Goal: Contribute content: Add original content to the website for others to see

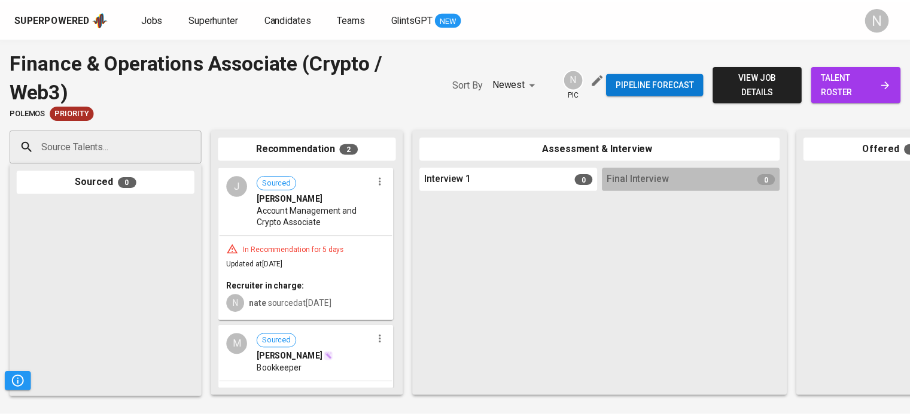
scroll to position [86, 0]
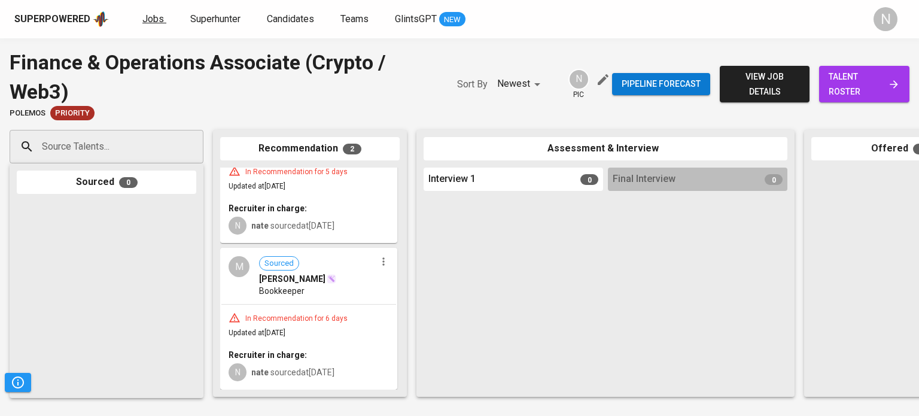
click at [146, 19] on span "Jobs" at bounding box center [153, 18] width 22 height 11
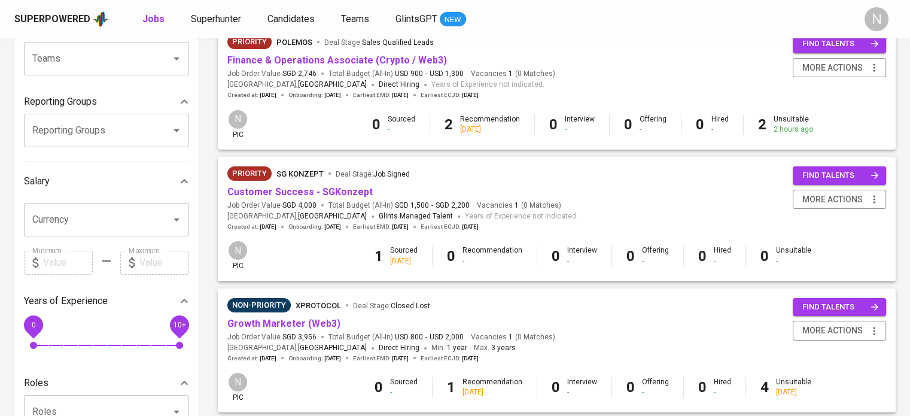
scroll to position [180, 0]
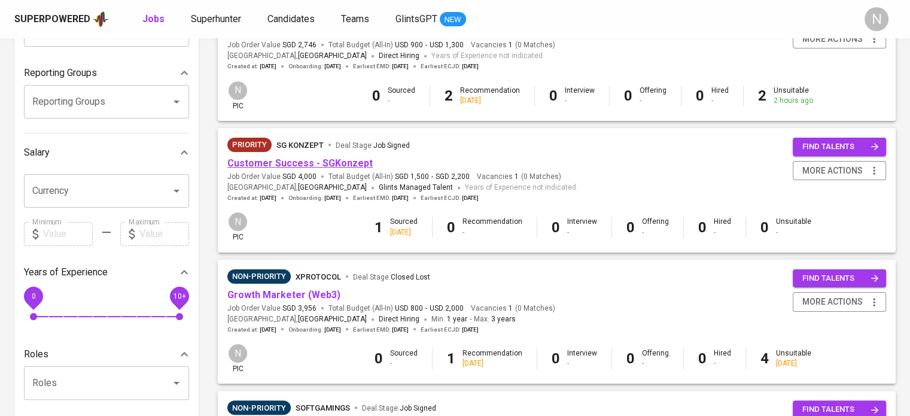
click at [320, 162] on link "Customer Success - SGKonzept" at bounding box center [299, 162] width 145 height 11
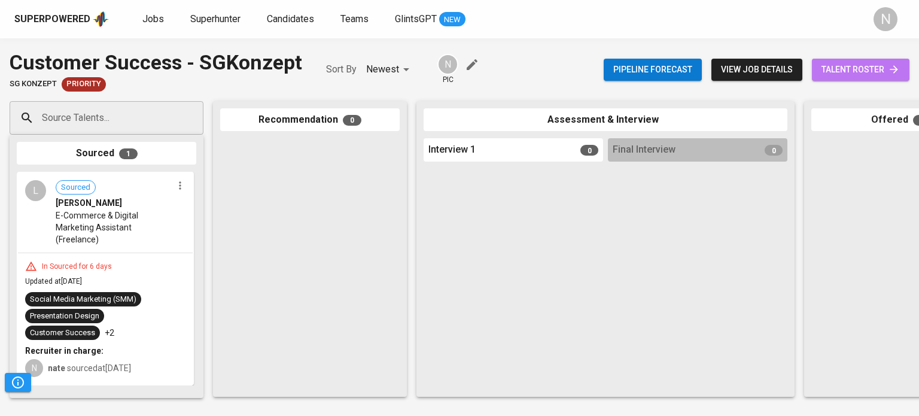
click at [845, 67] on span "talent roster" at bounding box center [861, 69] width 78 height 15
click at [211, 23] on span "Superhunter" at bounding box center [215, 18] width 50 height 11
click at [145, 250] on div "L Sourced Leorliza Malvar E-Commerce & Digital Marketing Assistant (Freelance)" at bounding box center [105, 212] width 175 height 79
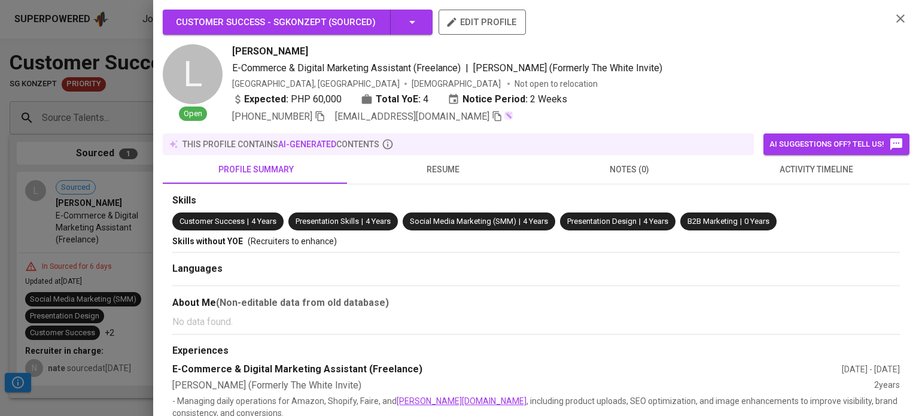
drag, startPoint x: 273, startPoint y: 56, endPoint x: 235, endPoint y: 51, distance: 39.1
click at [235, 51] on div "Leorliza Malvar" at bounding box center [557, 51] width 650 height 14
click at [108, 118] on div at bounding box center [459, 208] width 919 height 416
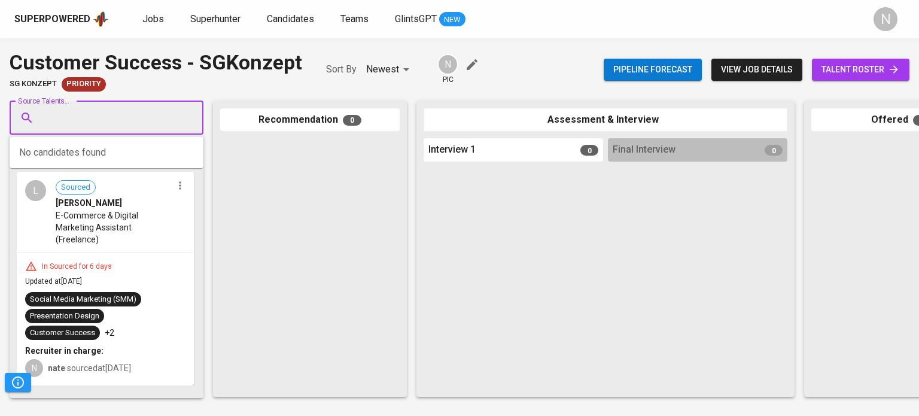
click at [108, 117] on input "Source Talents..." at bounding box center [102, 118] width 126 height 23
paste input "[EMAIL_ADDRESS][DOMAIN_NAME]"
type input "[EMAIL_ADDRESS][DOMAIN_NAME]"
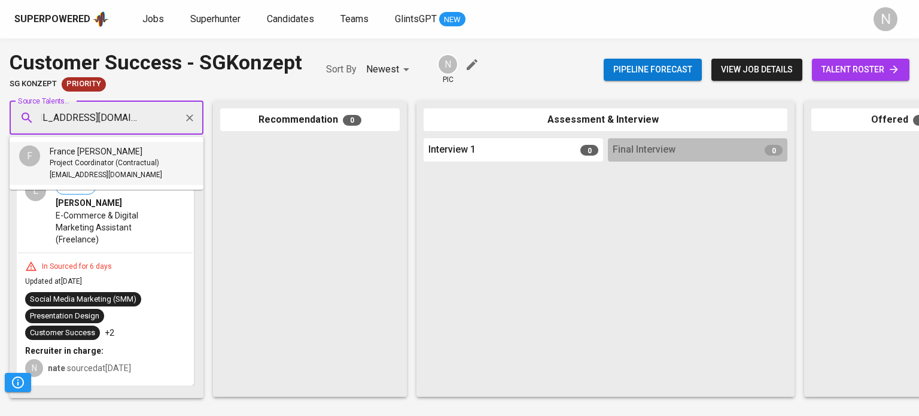
click at [116, 162] on span "Project Coordinator (Contractual)" at bounding box center [105, 163] width 110 height 12
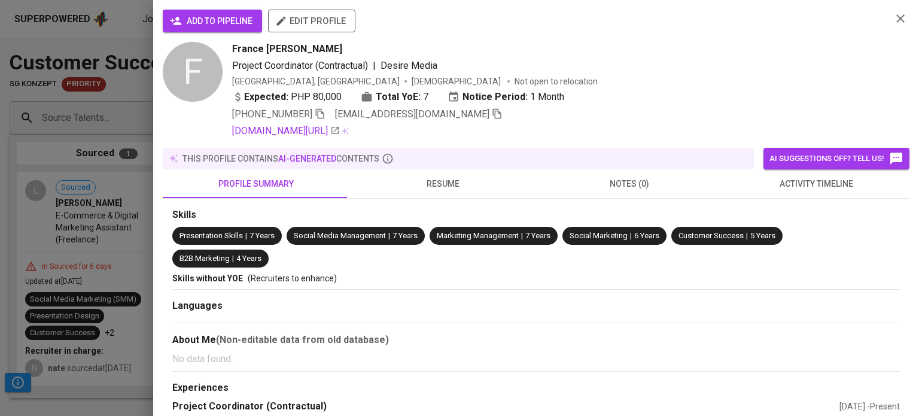
click at [227, 11] on button "add to pipeline" at bounding box center [212, 21] width 99 height 23
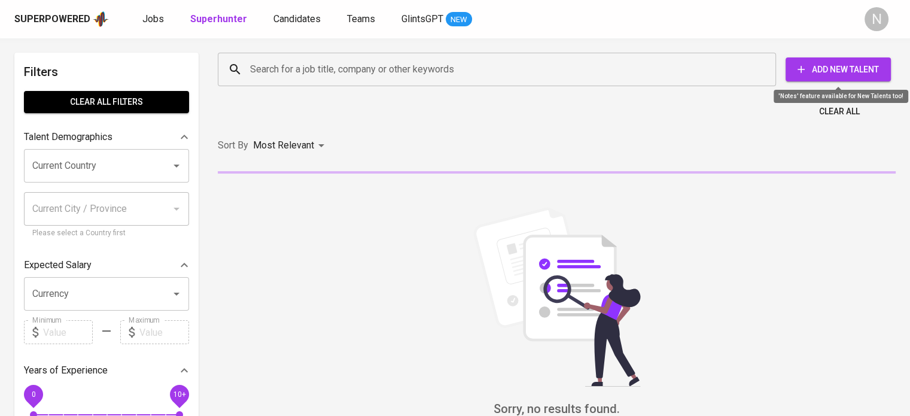
click at [849, 75] on span "Add New Talent" at bounding box center [838, 69] width 86 height 15
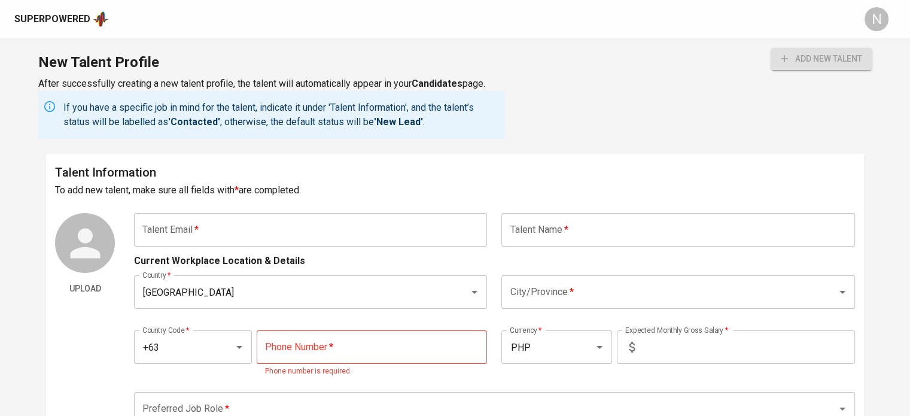
click at [396, 230] on input "text" at bounding box center [310, 230] width 353 height 34
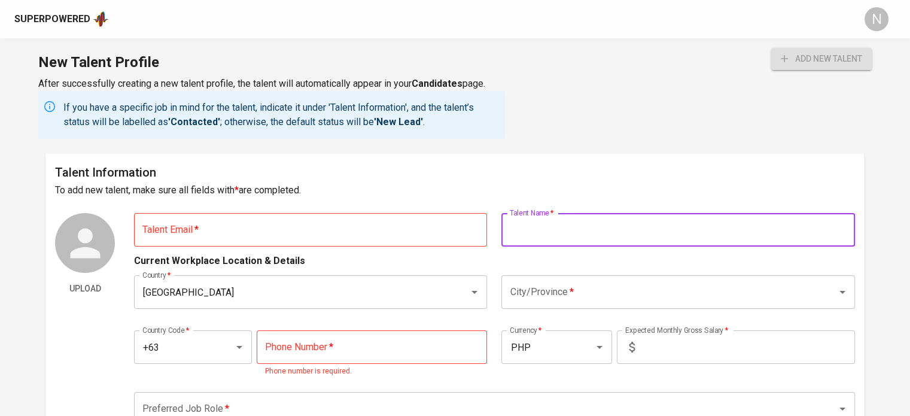
paste input "France [PERSON_NAME]"
type input "France [PERSON_NAME]"
click at [314, 236] on input "text" at bounding box center [310, 230] width 353 height 34
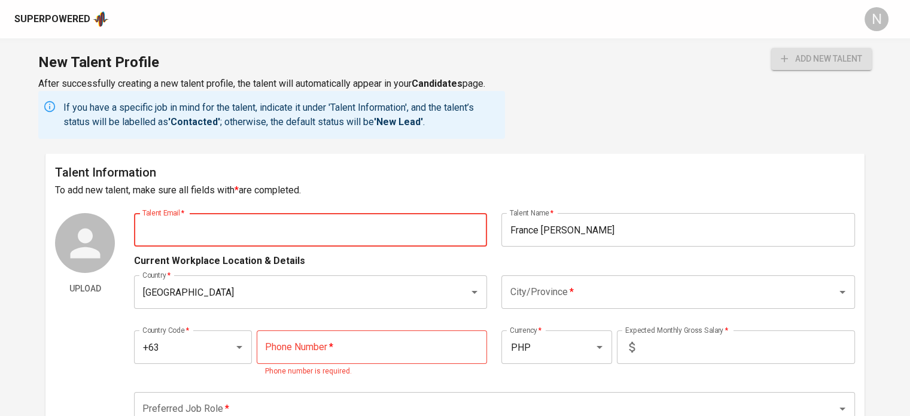
paste input "[EMAIL_ADDRESS][DOMAIN_NAME]"
type input "[EMAIL_ADDRESS][DOMAIN_NAME]"
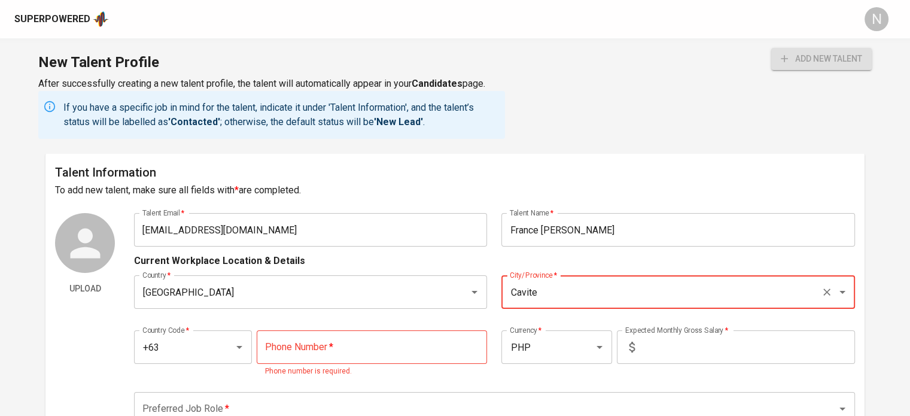
type input "Cavite"
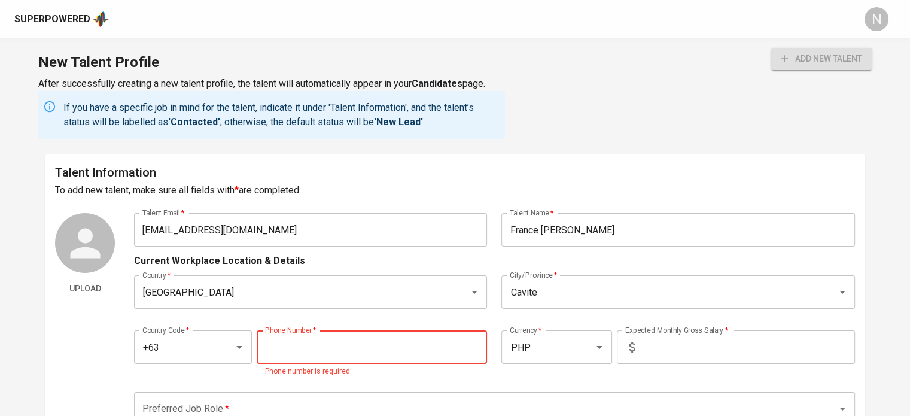
paste input "[PHONE_NUMBER]"
type input "[PHONE_NUMBER]"
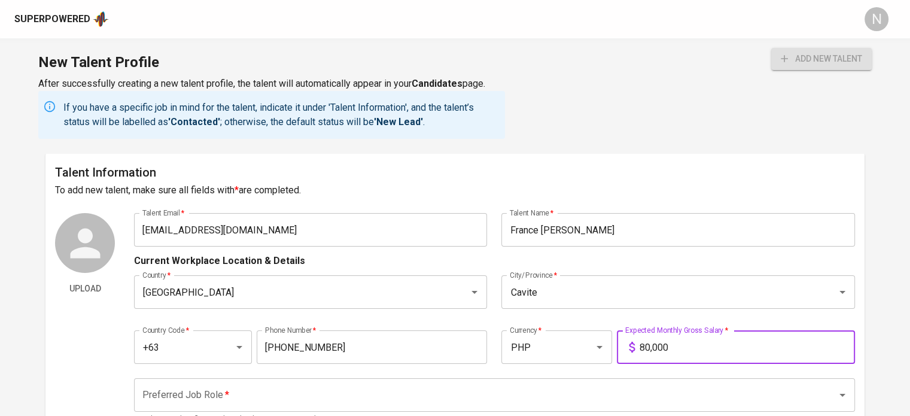
type input "80,000"
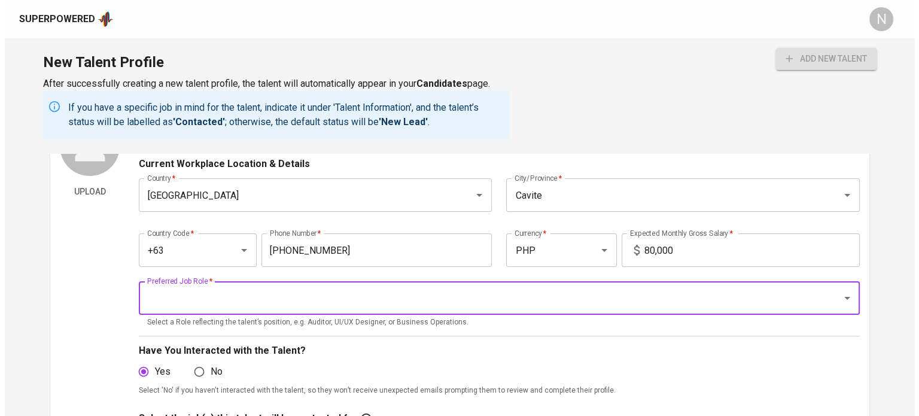
scroll to position [180, 0]
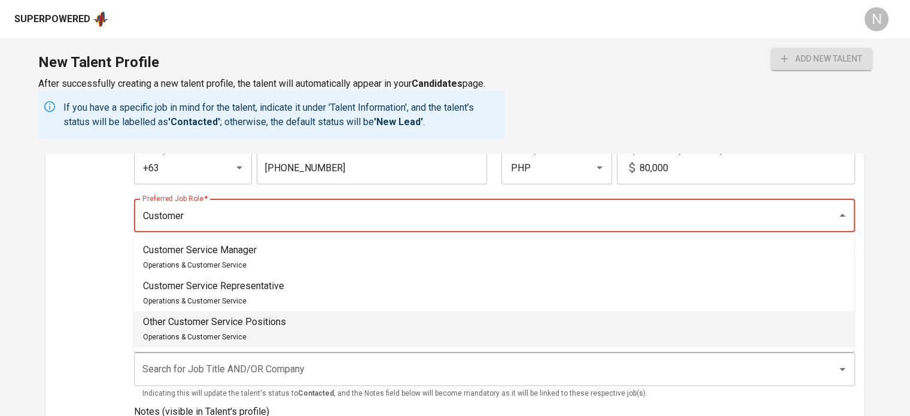
click at [323, 317] on li "Other Customer Service Positions Operations & Customer Service" at bounding box center [493, 329] width 721 height 36
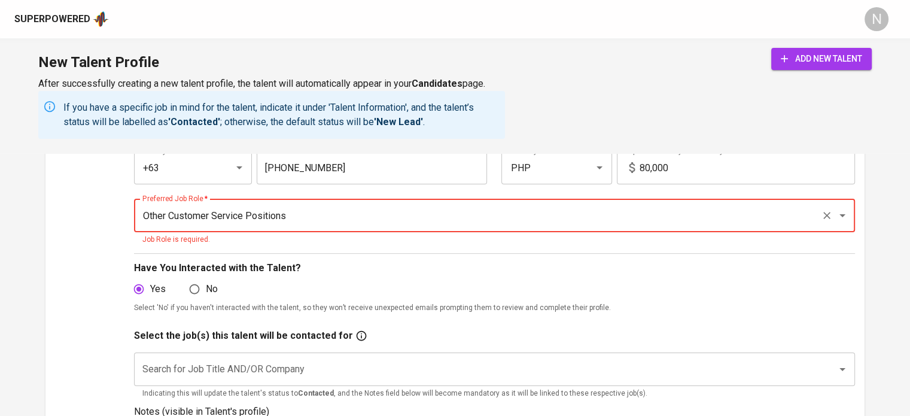
type input "Other Customer Service Positions"
click at [820, 59] on span "add new talent" at bounding box center [821, 58] width 81 height 15
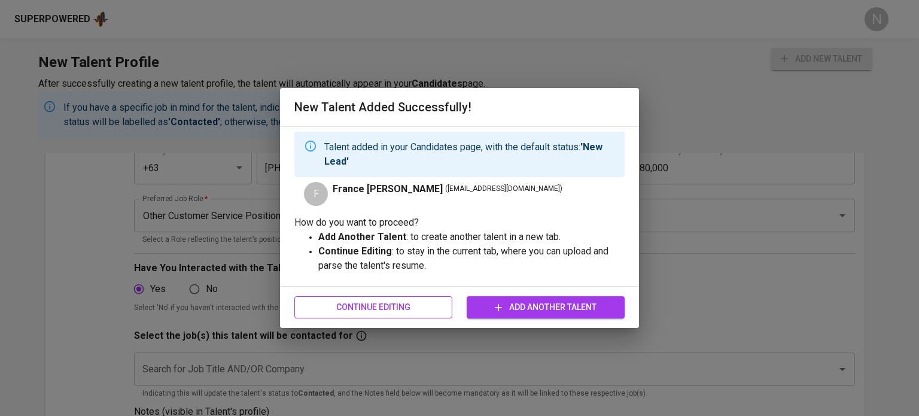
click at [433, 308] on span "Continue Editing" at bounding box center [373, 307] width 139 height 15
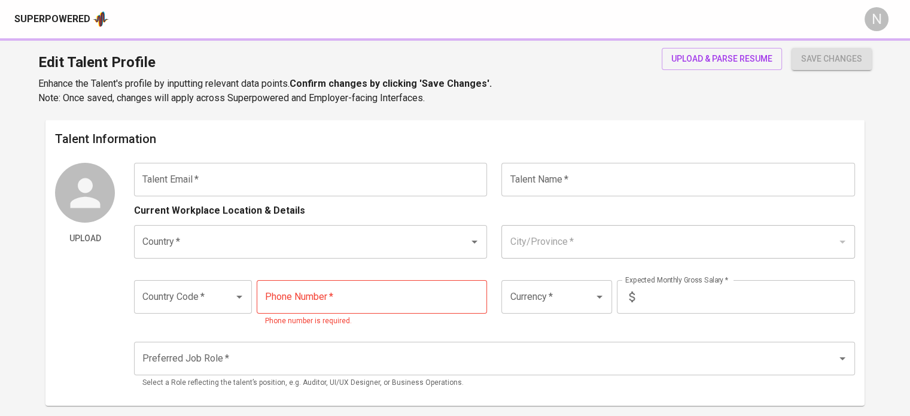
type input "[EMAIL_ADDRESS][DOMAIN_NAME]"
type input "France [PERSON_NAME]"
type input "[GEOGRAPHIC_DATA]"
type input "Cavite"
type input "+63"
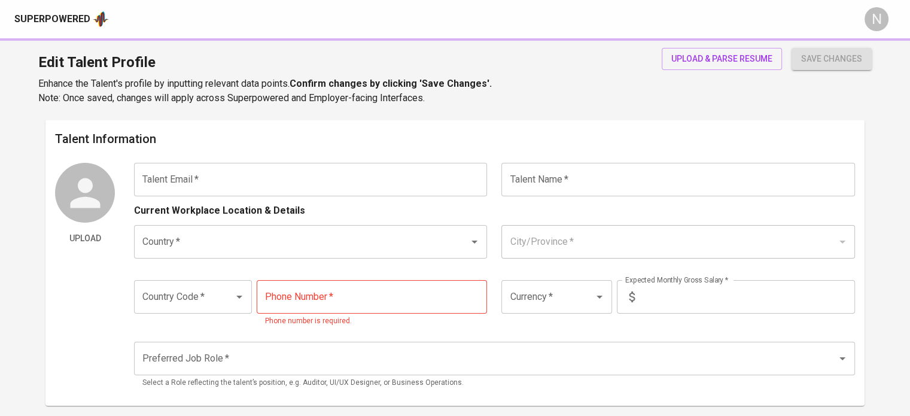
type input "[PHONE_NUMBER]"
type input "PHP"
type input "80,000"
type input "Other Customer Service Positions"
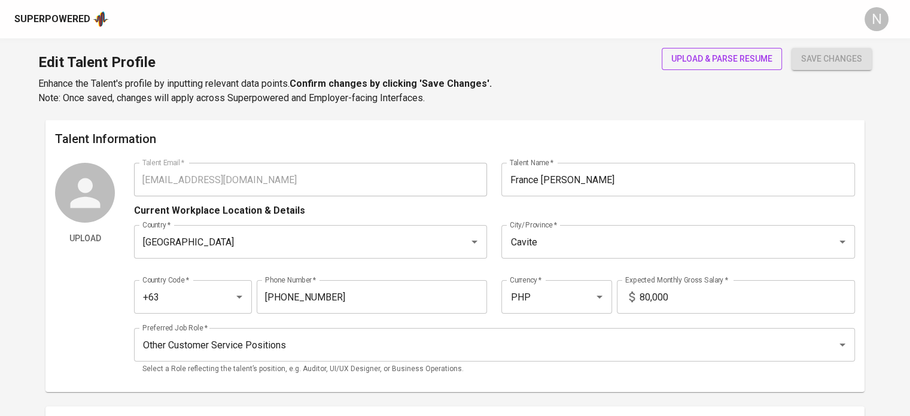
click at [734, 50] on button "upload & parse resume" at bounding box center [722, 59] width 120 height 22
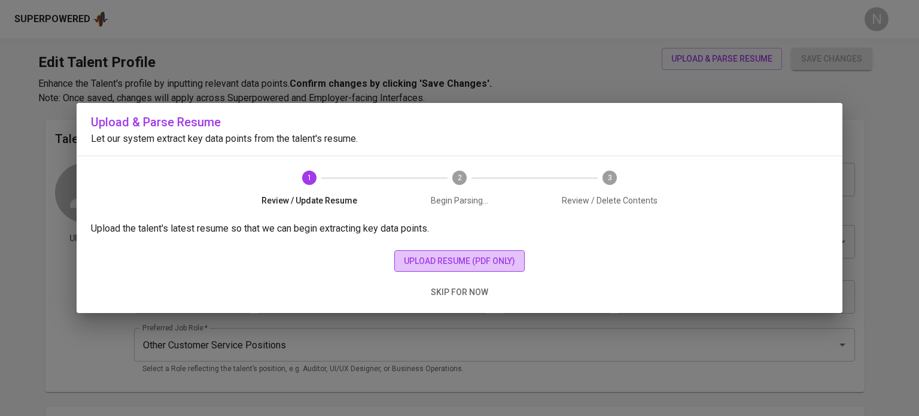
click at [467, 255] on span "upload resume (pdf only)" at bounding box center [459, 261] width 111 height 15
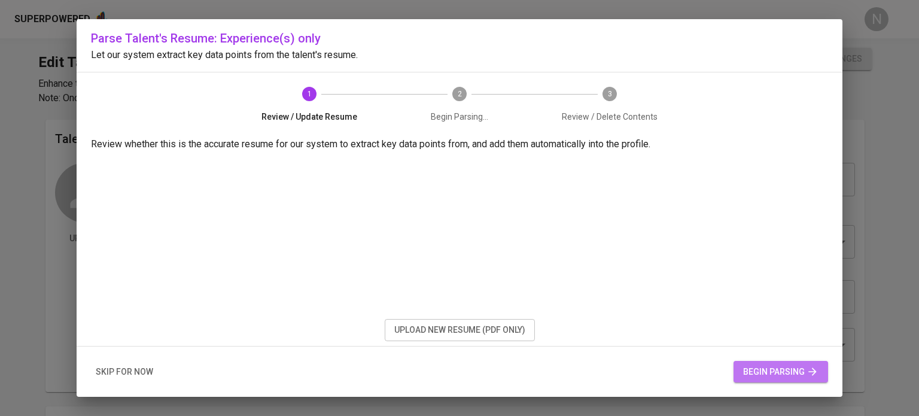
click at [768, 372] on span "begin parsing" at bounding box center [780, 371] width 75 height 15
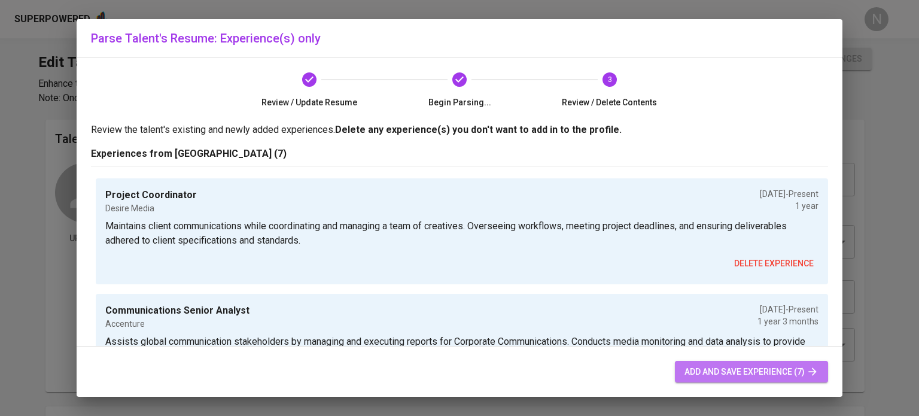
click at [753, 375] on span "add and save experience (7)" at bounding box center [752, 371] width 134 height 15
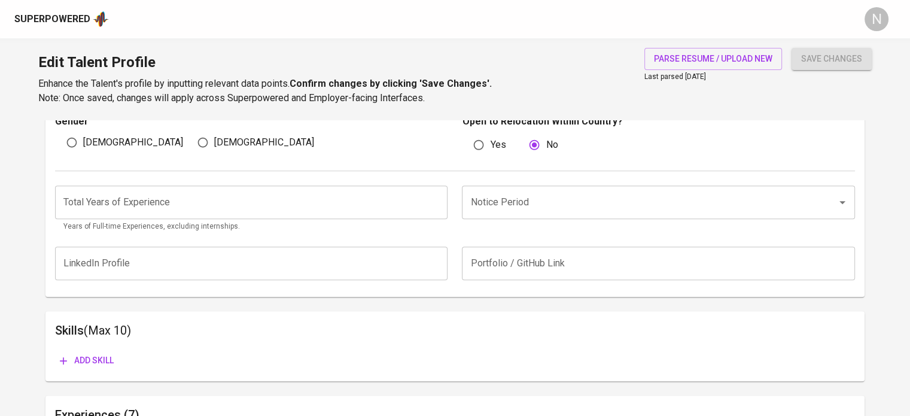
scroll to position [418, 0]
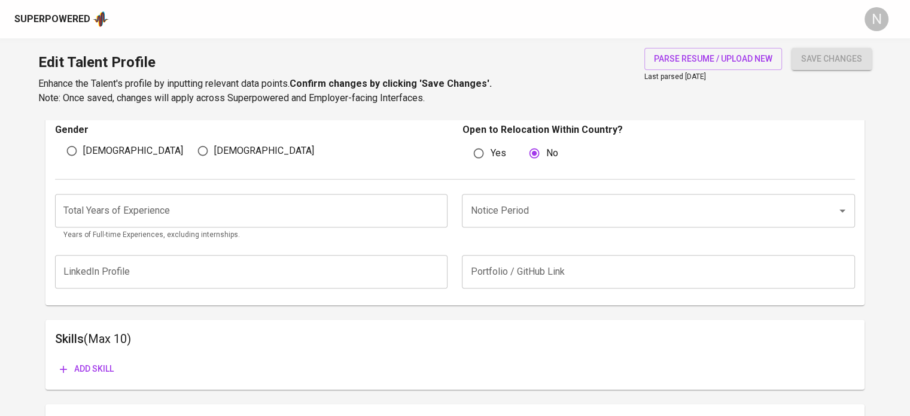
click at [98, 153] on span "[DEMOGRAPHIC_DATA]" at bounding box center [133, 151] width 100 height 14
click at [83, 153] on input "[DEMOGRAPHIC_DATA]" at bounding box center [71, 150] width 23 height 23
radio input "true"
click at [221, 148] on span "[DEMOGRAPHIC_DATA]" at bounding box center [264, 151] width 100 height 14
click at [214, 148] on input "[DEMOGRAPHIC_DATA]" at bounding box center [202, 150] width 23 height 23
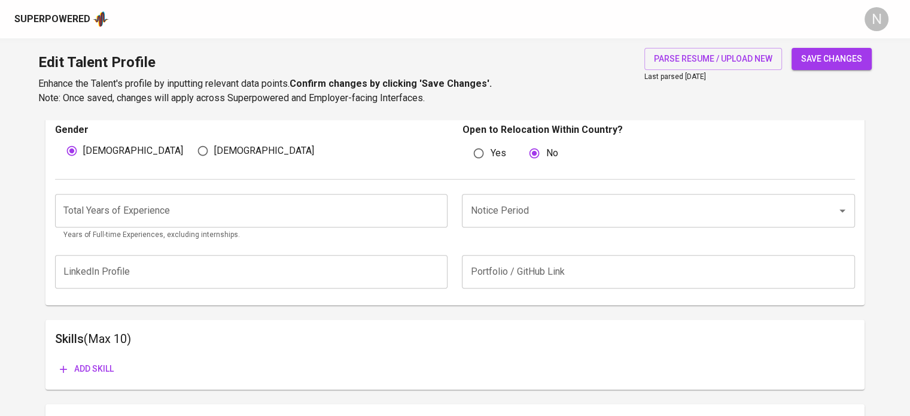
radio input "true"
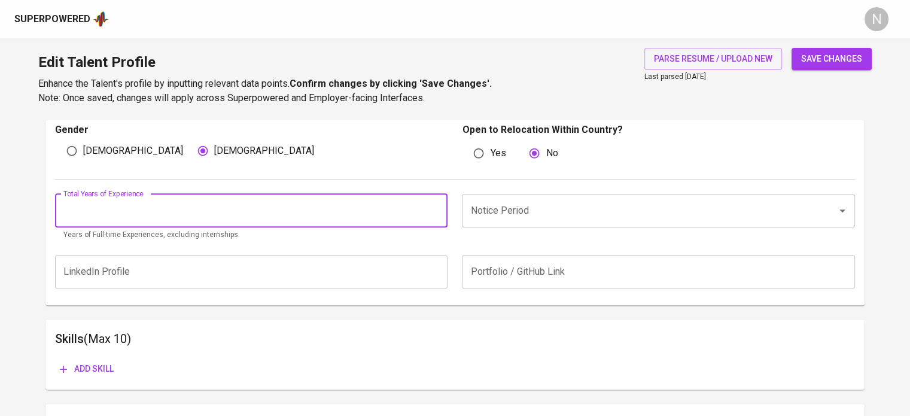
click at [174, 203] on input "number" at bounding box center [251, 211] width 393 height 34
type input "7"
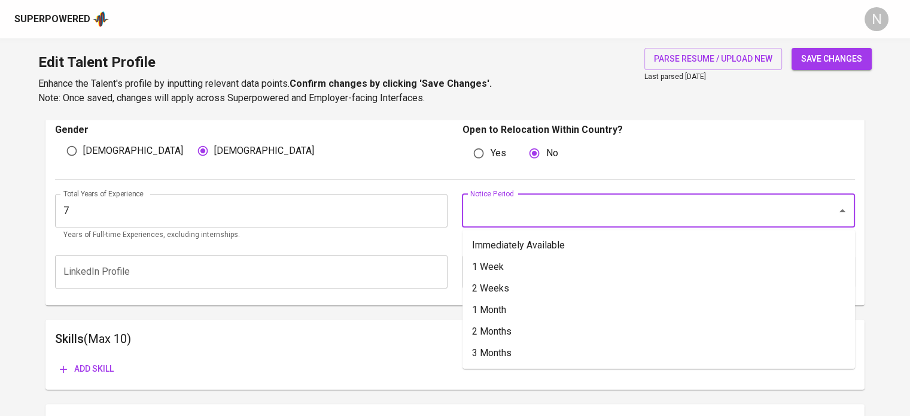
click at [523, 204] on input "Notice Period" at bounding box center [641, 210] width 348 height 23
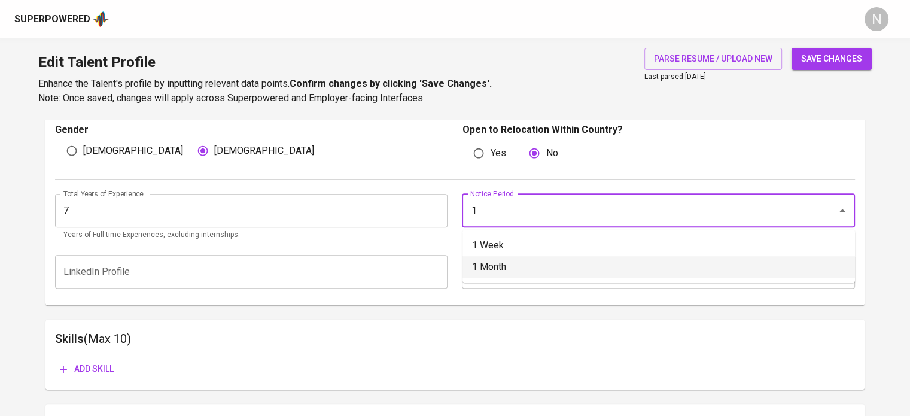
type input "1 Month"
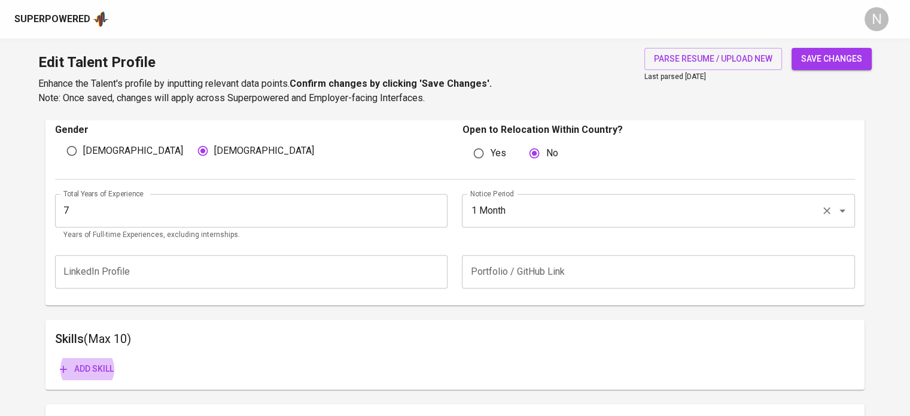
click at [55, 358] on button "Add skill" at bounding box center [86, 369] width 63 height 22
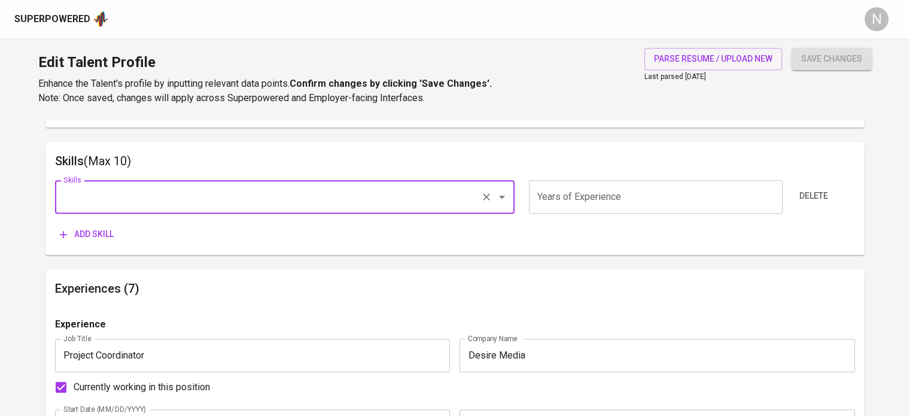
scroll to position [597, 0]
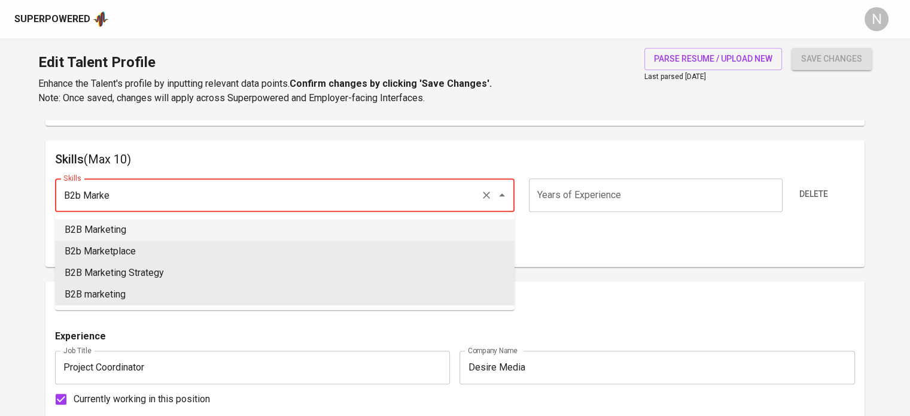
type input "B2B Marketing"
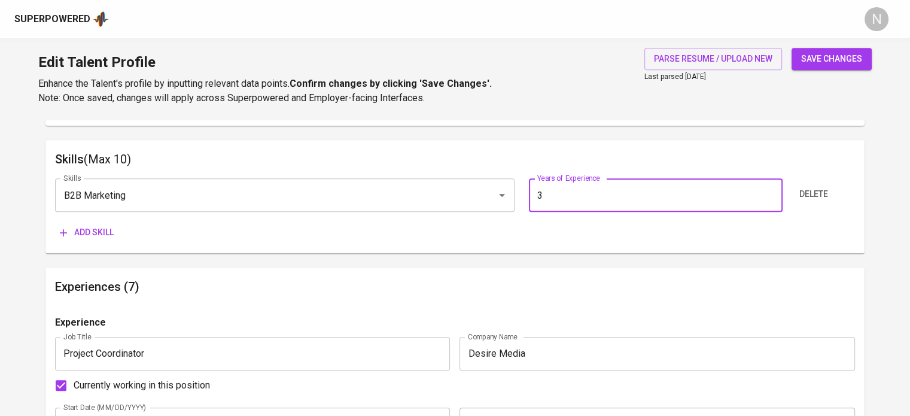
type input "4"
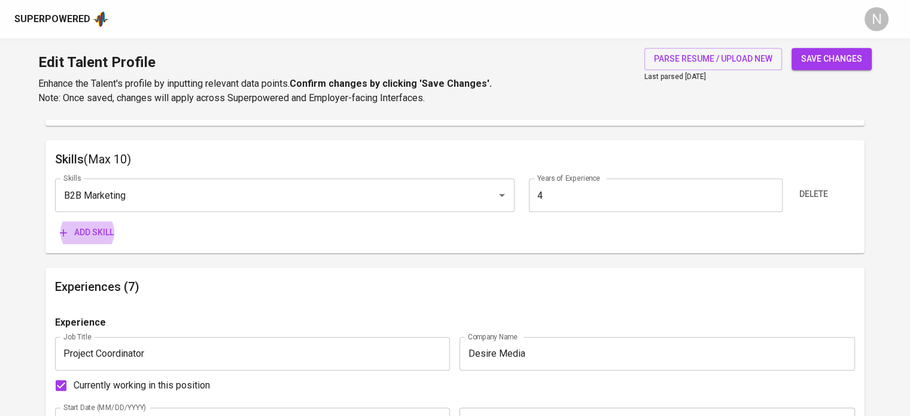
click at [55, 221] on button "Add skill" at bounding box center [86, 232] width 63 height 22
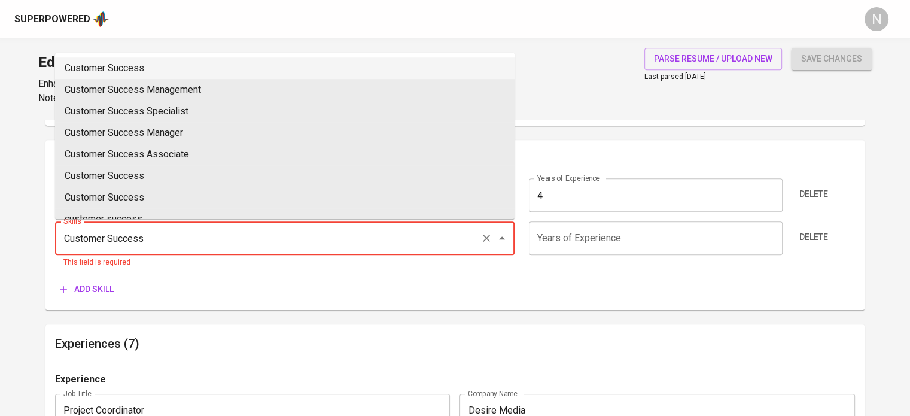
type input "Customer Success"
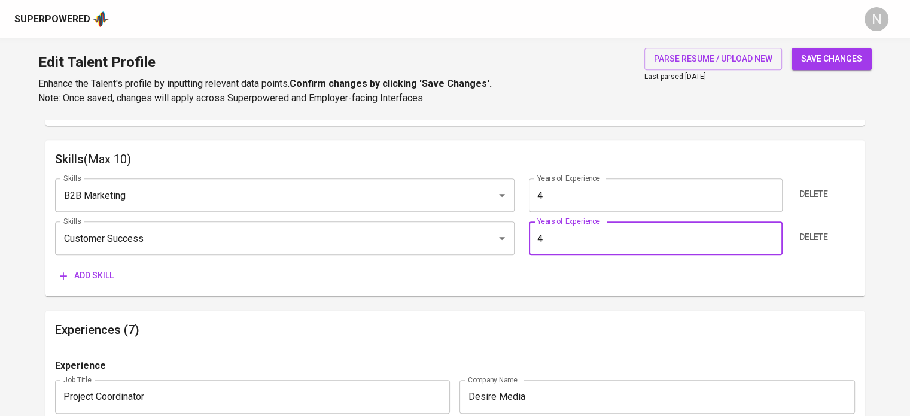
type input "5"
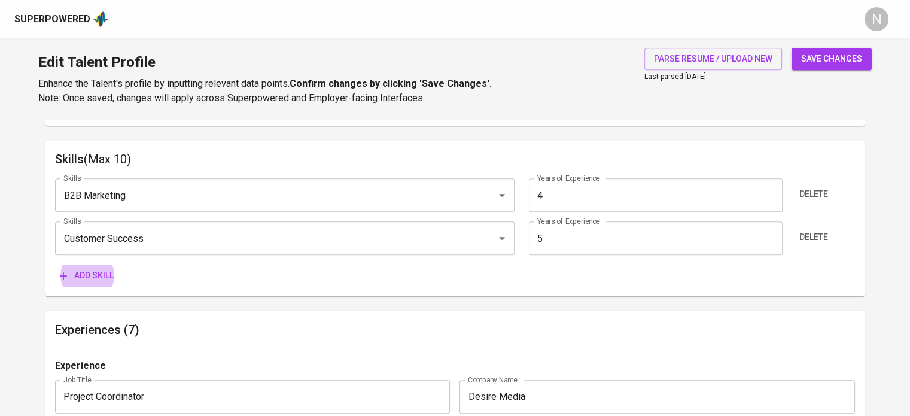
click at [55, 265] on button "Add skill" at bounding box center [86, 276] width 63 height 22
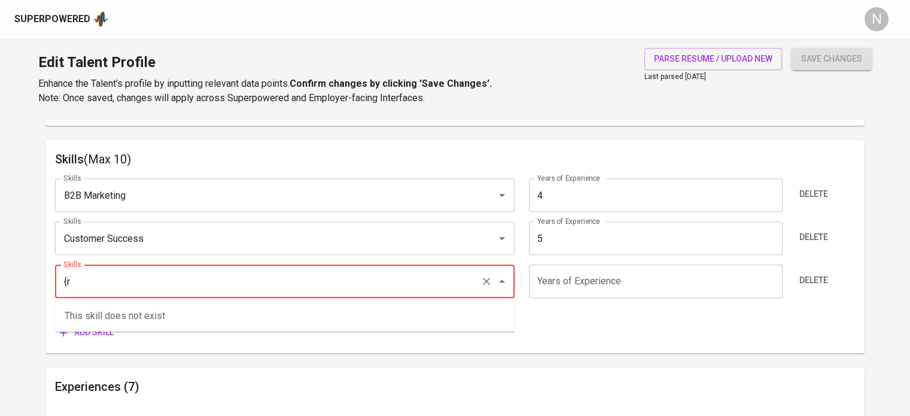
type input "{"
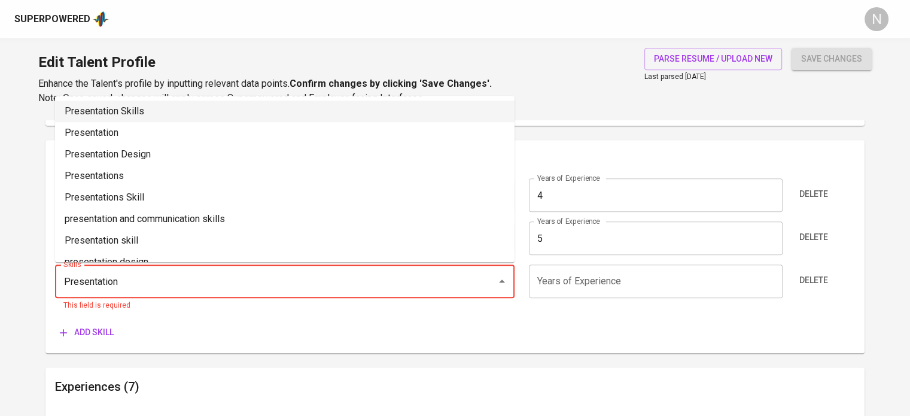
type input "Presentation Skills"
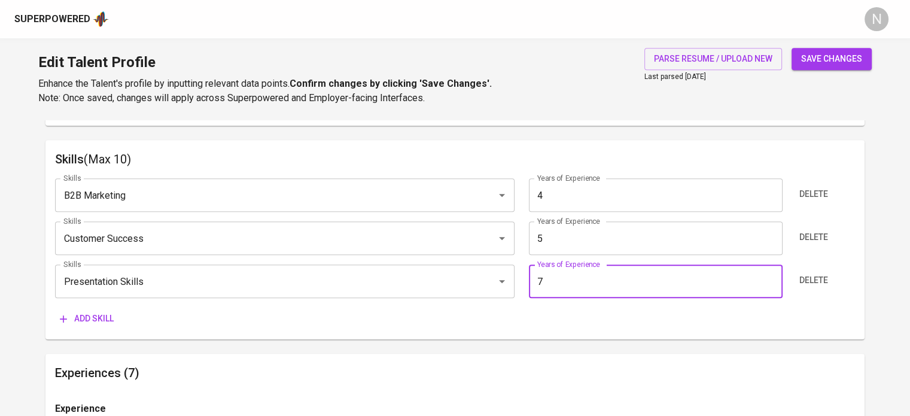
type input "7"
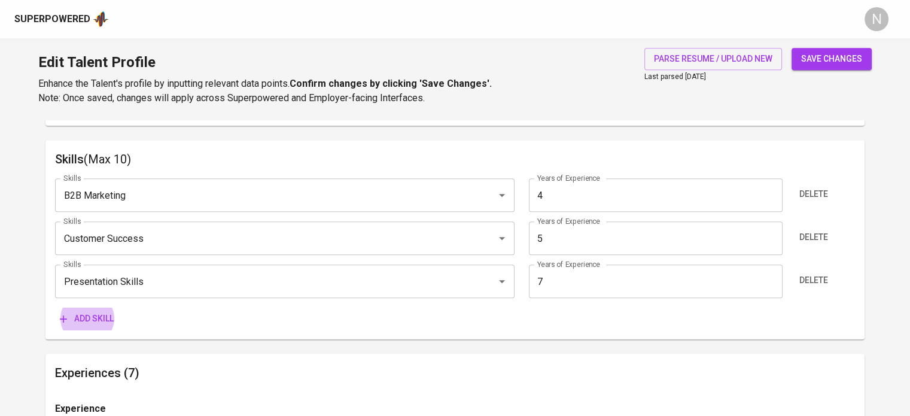
click at [55, 308] on button "Add skill" at bounding box center [86, 319] width 63 height 22
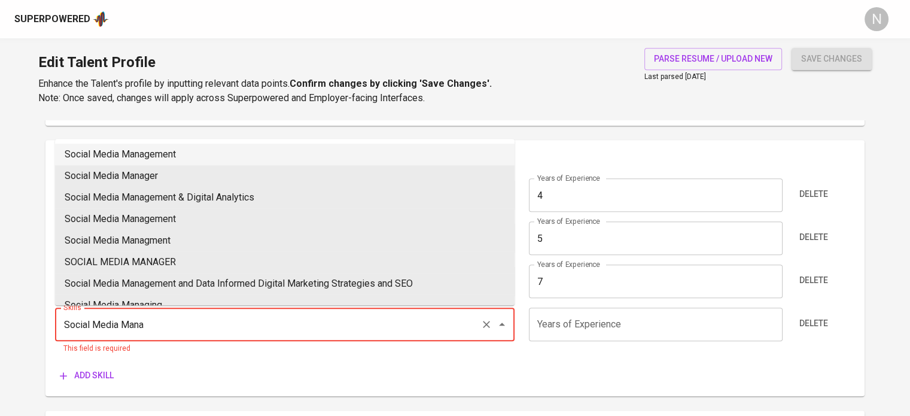
type input "Social Media Management"
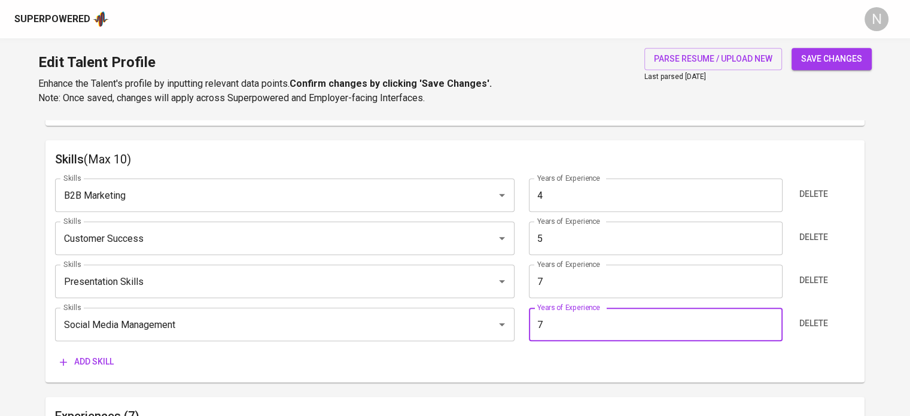
type input "7"
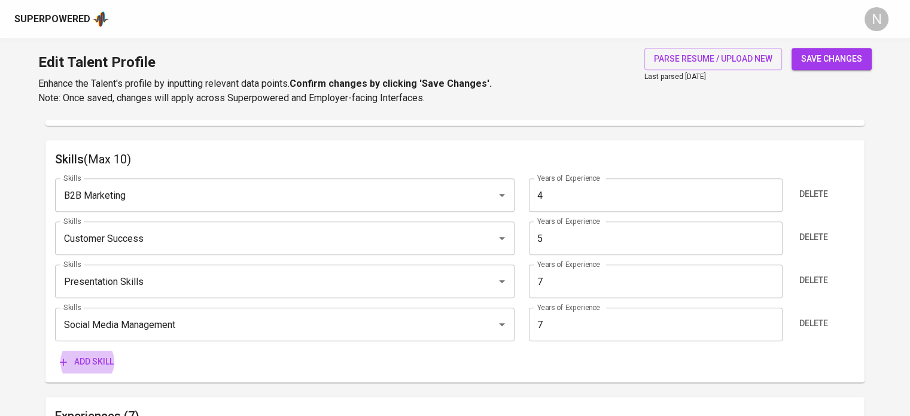
click at [55, 351] on button "Add skill" at bounding box center [86, 362] width 63 height 22
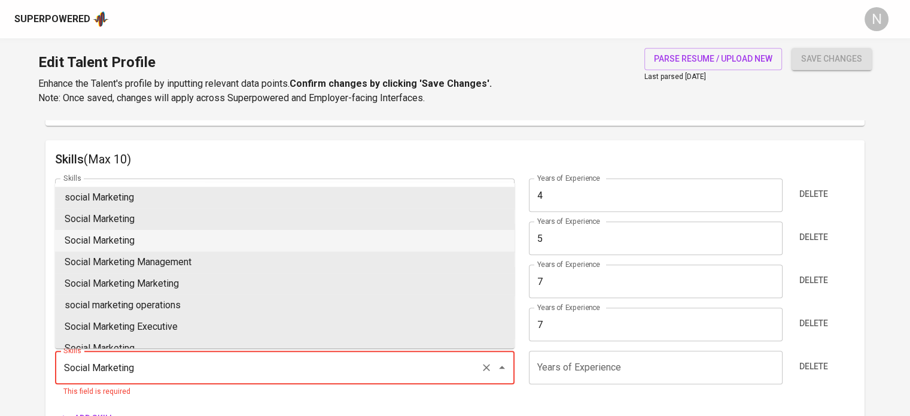
type input "Social Marketing"
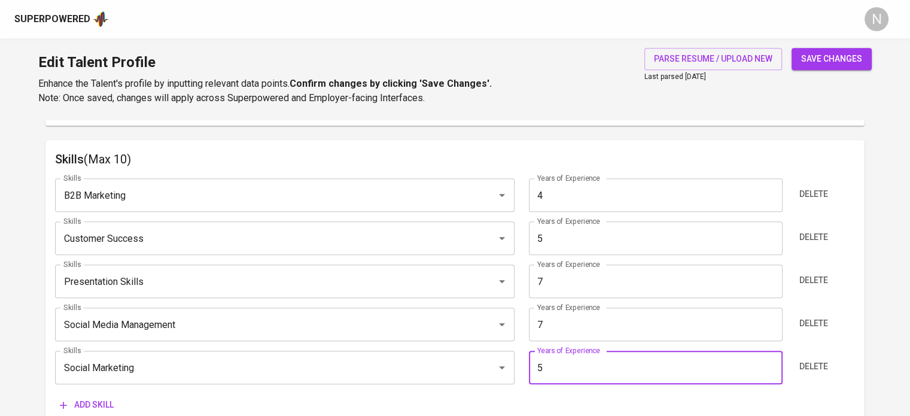
type input "6"
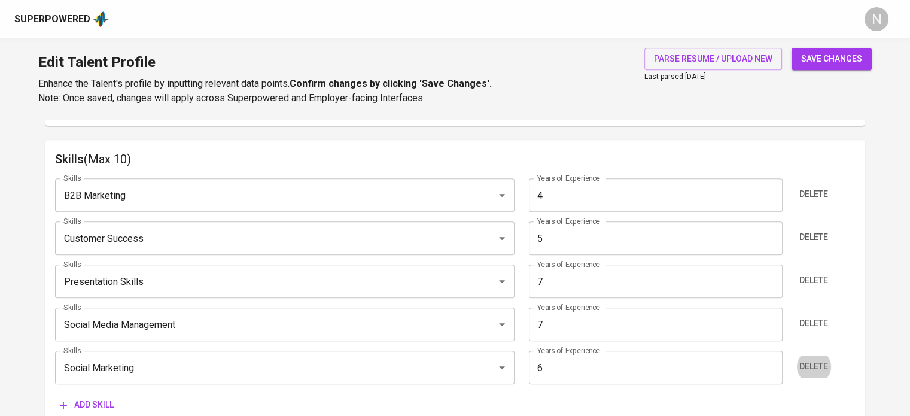
click button "Delete" at bounding box center [814, 366] width 38 height 22
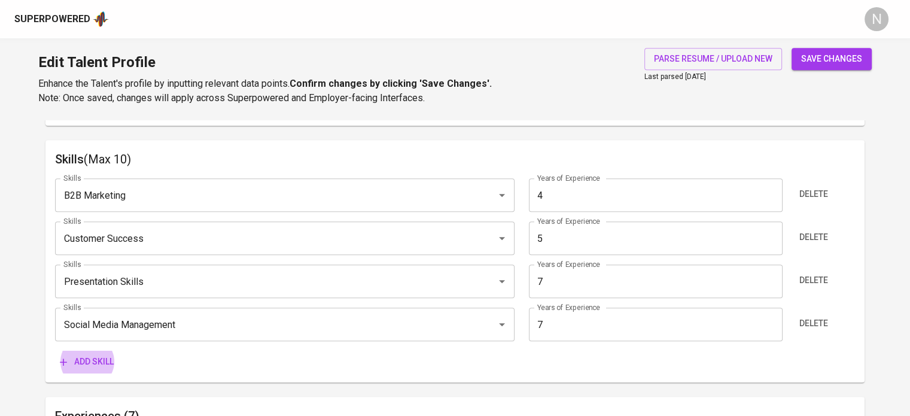
click at [55, 351] on button "Add skill" at bounding box center [86, 362] width 63 height 22
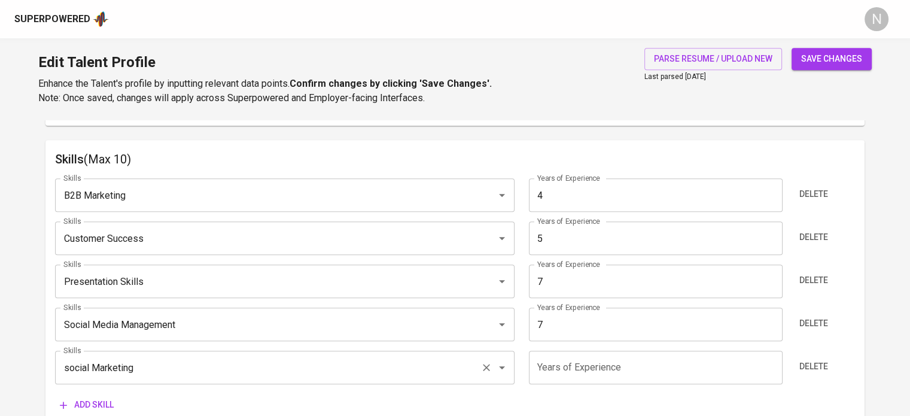
click at [84, 373] on input "social Marketing" at bounding box center [267, 367] width 415 height 23
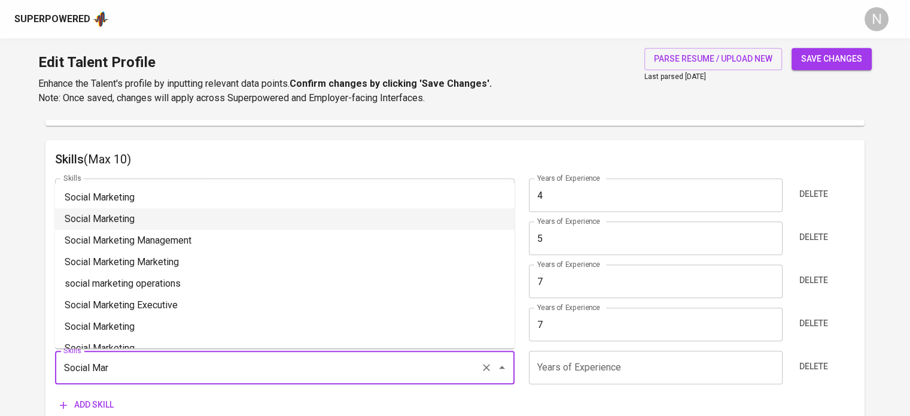
type input "Social Marketing"
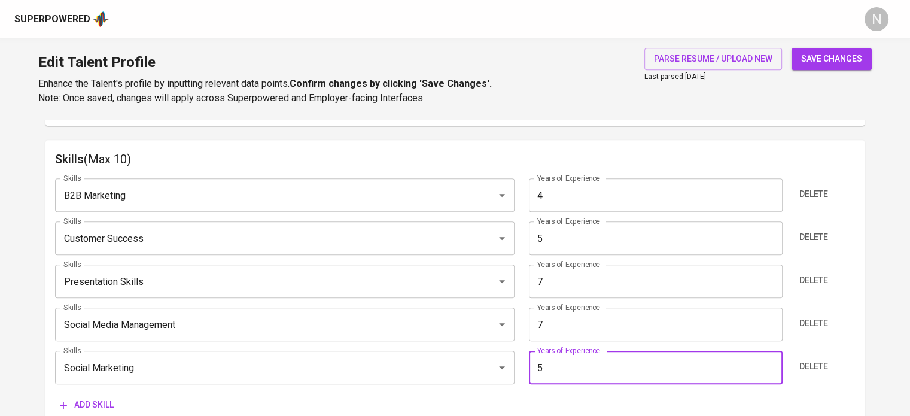
type input "6"
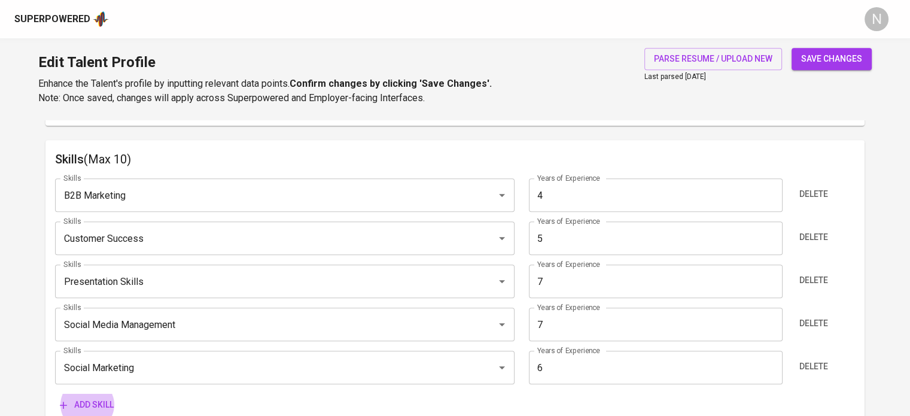
click at [55, 394] on button "Add skill" at bounding box center [86, 405] width 63 height 22
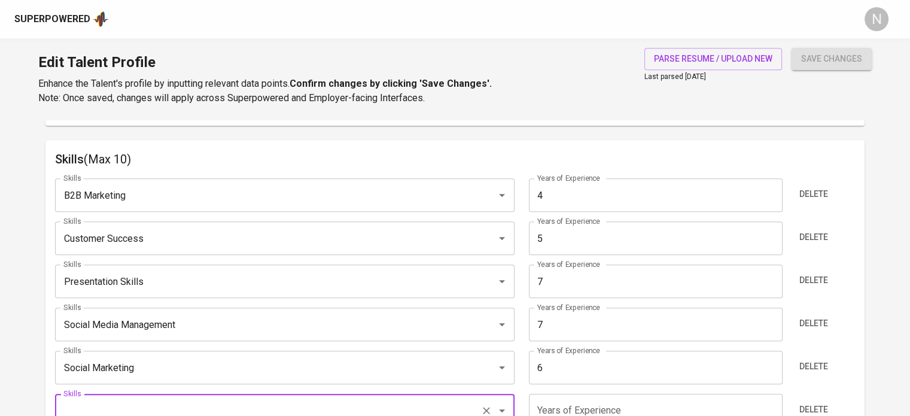
scroll to position [603, 0]
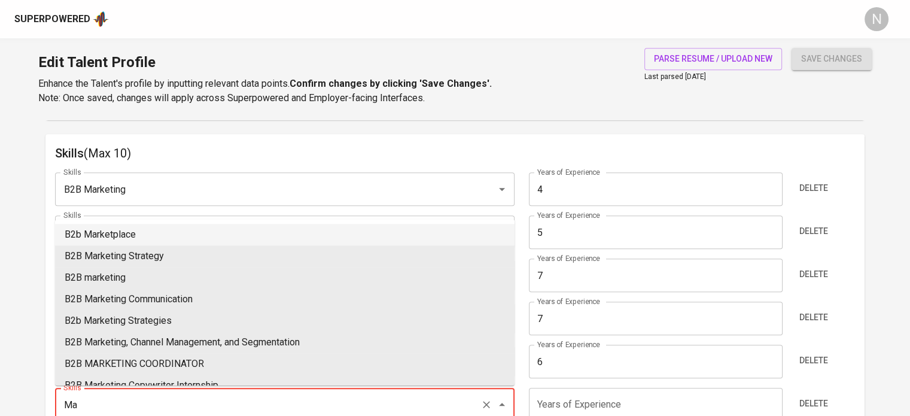
type input "M"
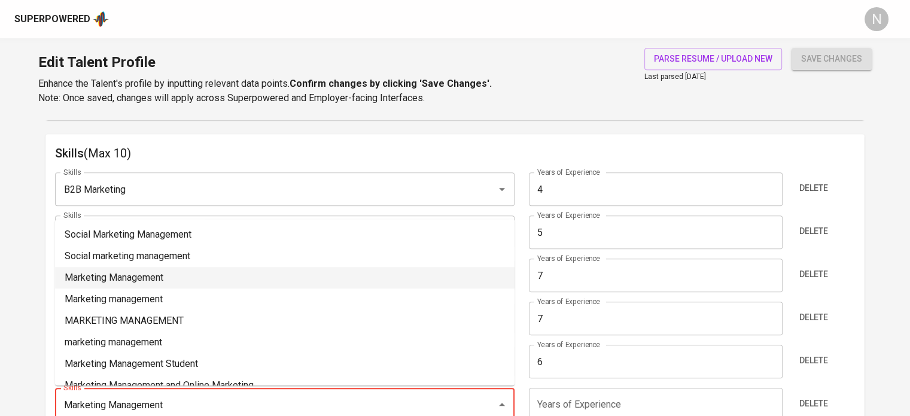
type input "Marketing Management"
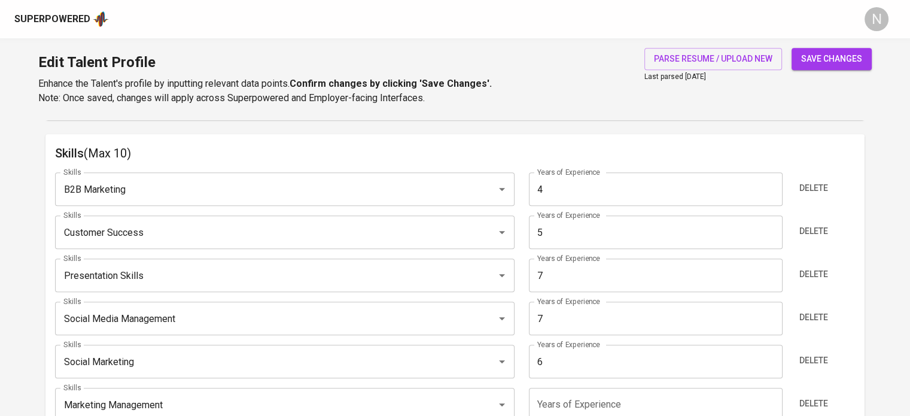
scroll to position [609, 0]
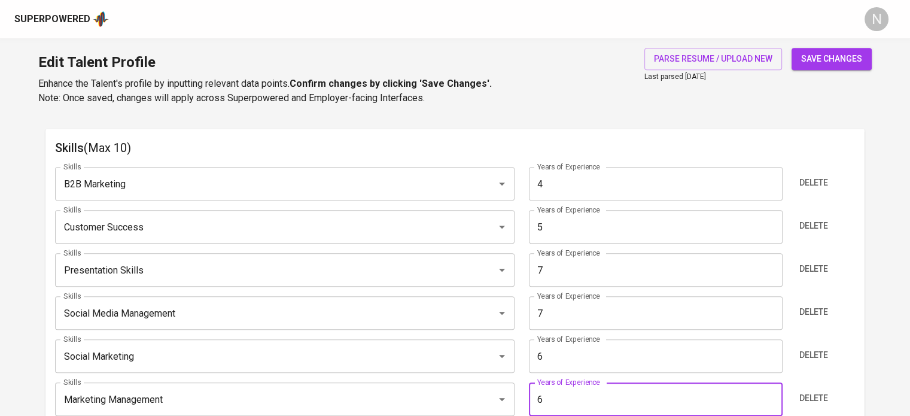
type input "7"
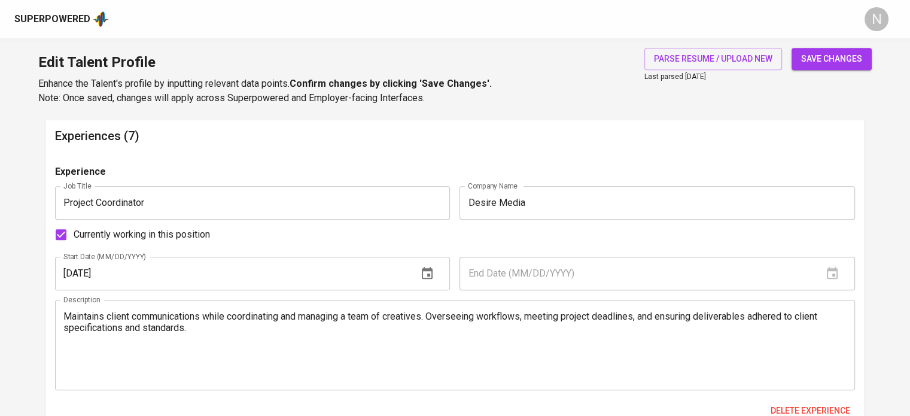
scroll to position [968, 0]
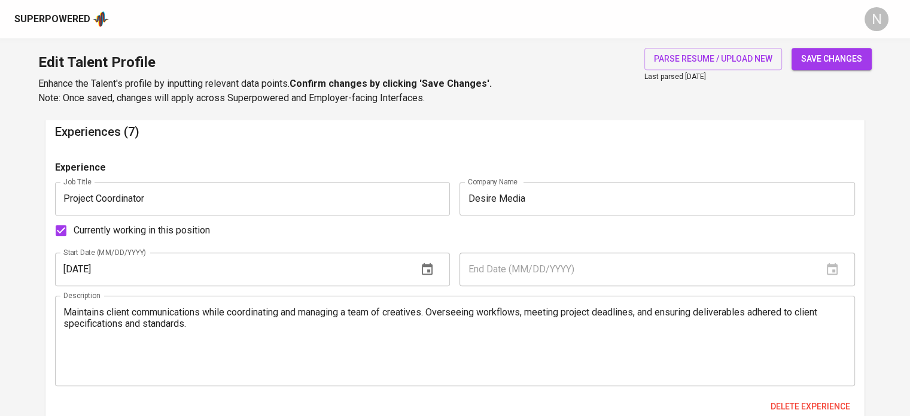
click at [362, 205] on input "Project Coordinator" at bounding box center [252, 199] width 395 height 34
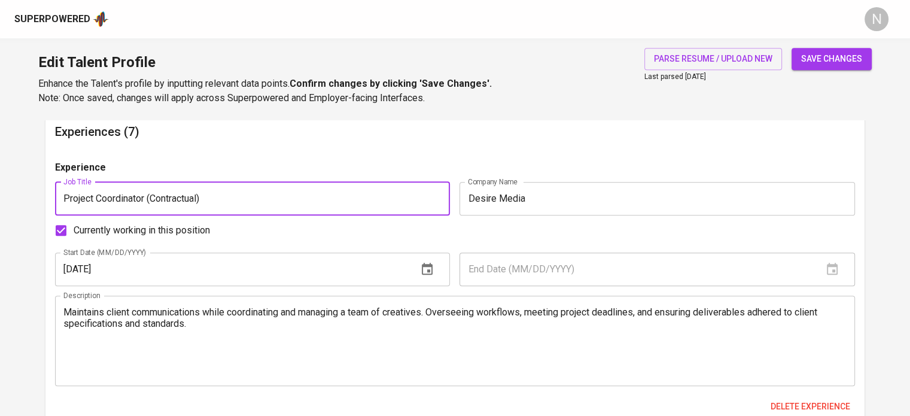
type input "Project Coordinator (Contractual)"
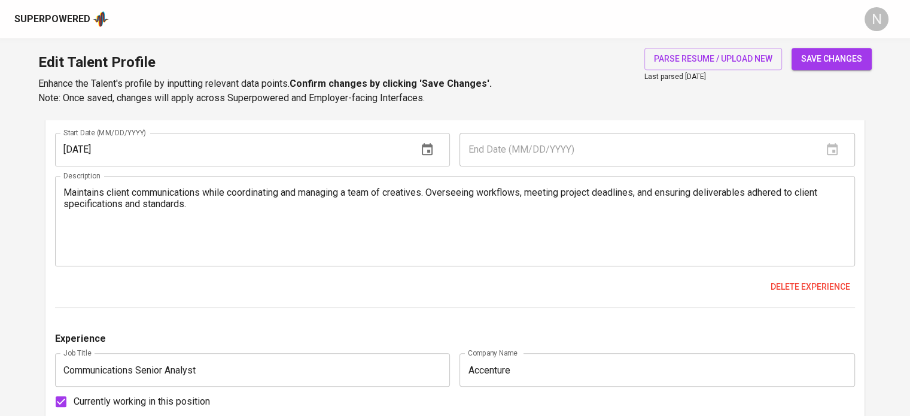
click at [464, 302] on div "Experience Job Title Project Coordinator (Contractual) Job Title Company Name D…" at bounding box center [455, 174] width 800 height 267
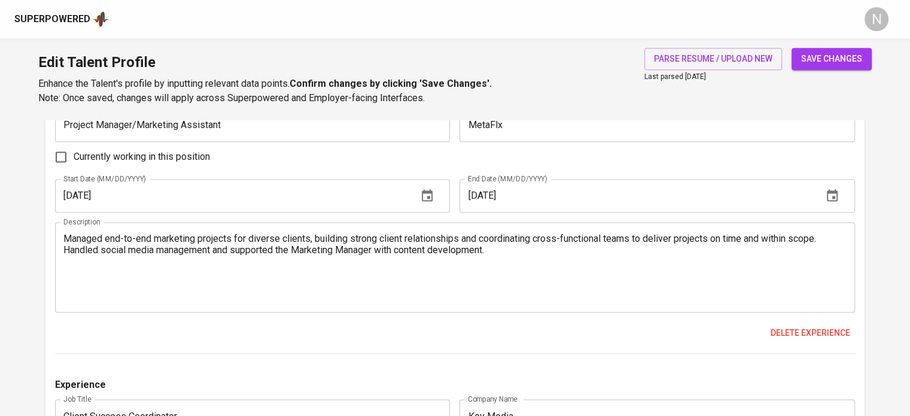
scroll to position [1626, 0]
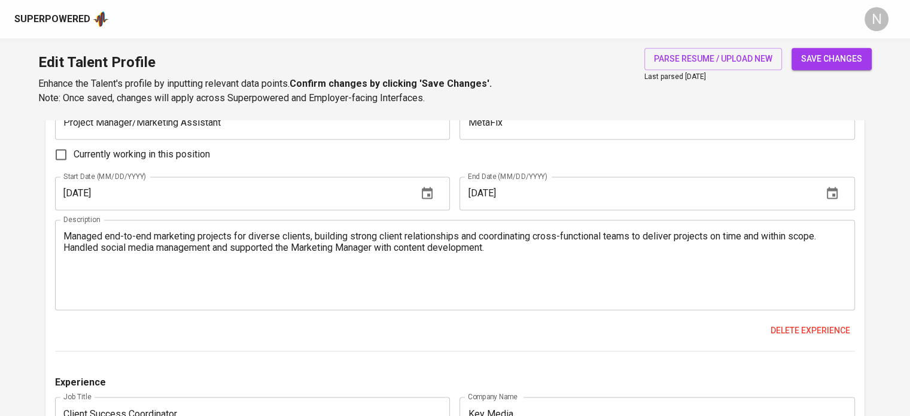
click at [832, 54] on span "save changes" at bounding box center [831, 58] width 61 height 15
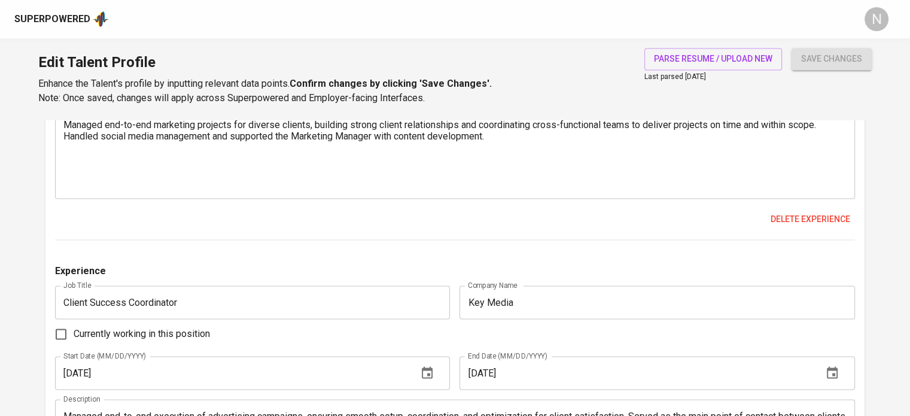
scroll to position [1746, 0]
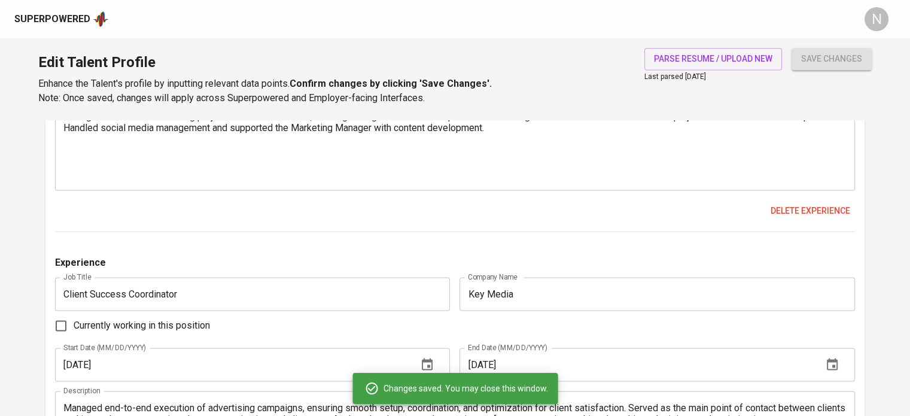
type input "Marketing Management"
type input "7"
type input "Social Media Management"
type input "7"
type input "Social Marketing"
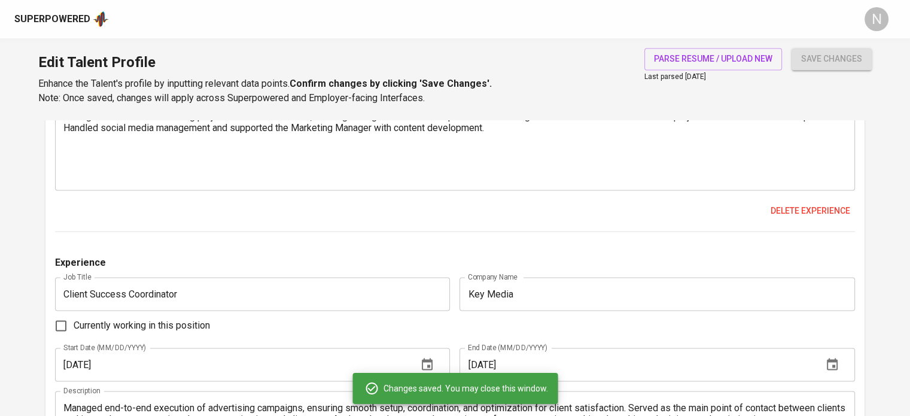
type input "6"
type input "Customer Success"
type input "5"
type input "B2B Marketing"
type input "4"
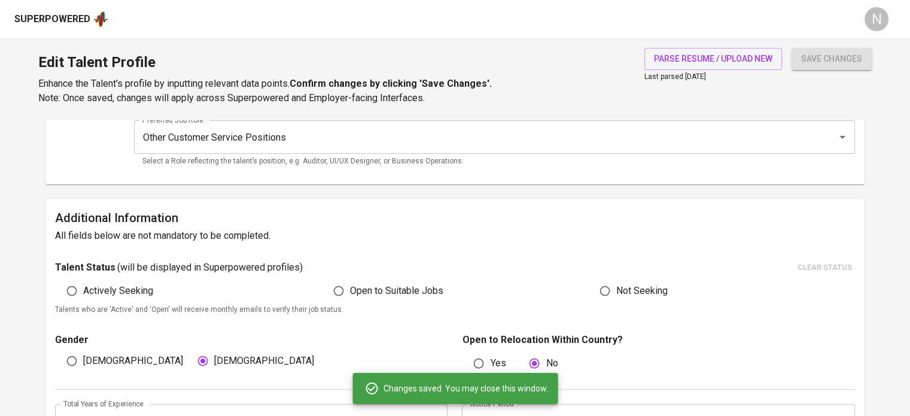
scroll to position [0, 0]
